Goal: Transaction & Acquisition: Purchase product/service

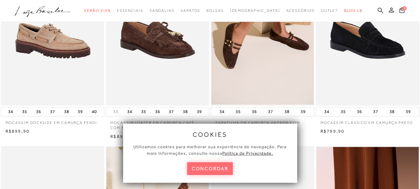
click at [210, 172] on button "concordar" at bounding box center [210, 168] width 46 height 13
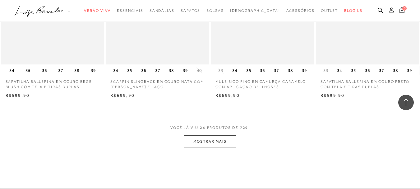
scroll to position [1182, 0]
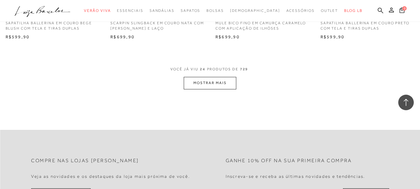
click at [211, 83] on button "MOSTRAR MAIS" at bounding box center [210, 83] width 52 height 12
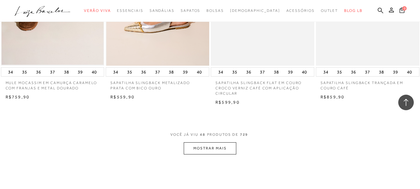
scroll to position [2333, 0]
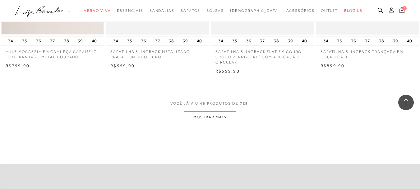
click at [209, 119] on button "MOSTRAR MAIS" at bounding box center [210, 117] width 52 height 12
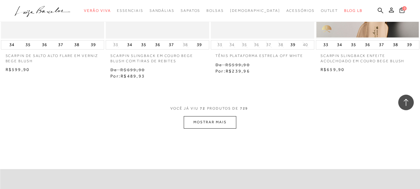
scroll to position [3545, 0]
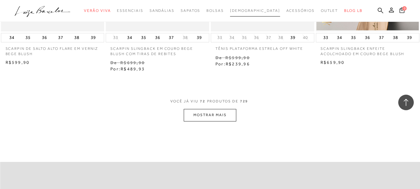
click at [254, 9] on span "[DEMOGRAPHIC_DATA]" at bounding box center [255, 10] width 50 height 4
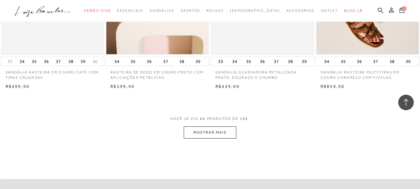
scroll to position [1151, 0]
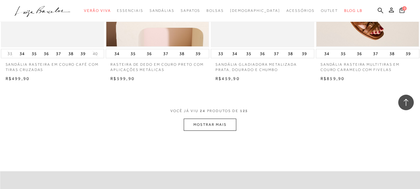
click at [220, 124] on button "MOSTRAR MAIS" at bounding box center [210, 124] width 52 height 12
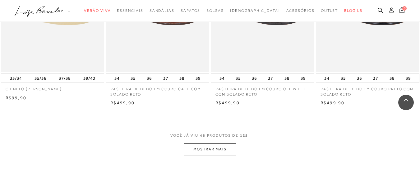
scroll to position [2364, 0]
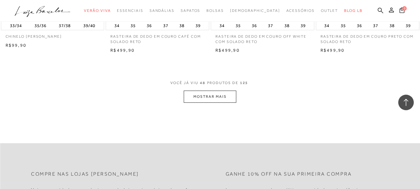
click at [223, 100] on button "MOSTRAR MAIS" at bounding box center [210, 97] width 52 height 12
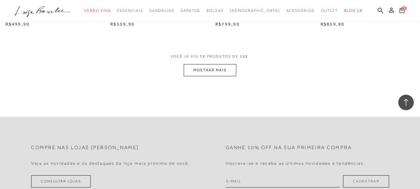
scroll to position [3577, 0]
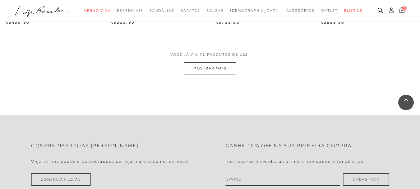
click at [199, 65] on button "MOSTRAR MAIS" at bounding box center [210, 68] width 52 height 12
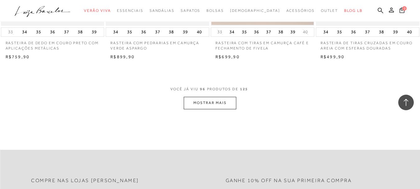
scroll to position [4727, 0]
click at [212, 98] on button "MOSTRAR MAIS" at bounding box center [210, 102] width 52 height 12
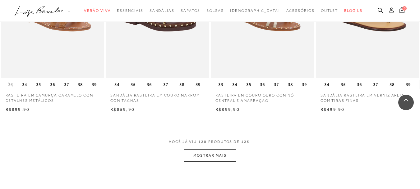
scroll to position [5940, 0]
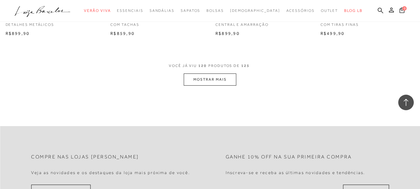
click at [202, 73] on button "MOSTRAR MAIS" at bounding box center [210, 79] width 52 height 12
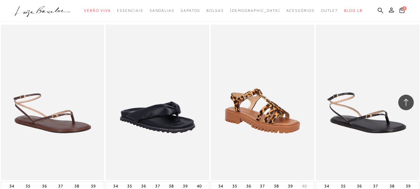
scroll to position [5691, 0]
